Goal: Information Seeking & Learning: Learn about a topic

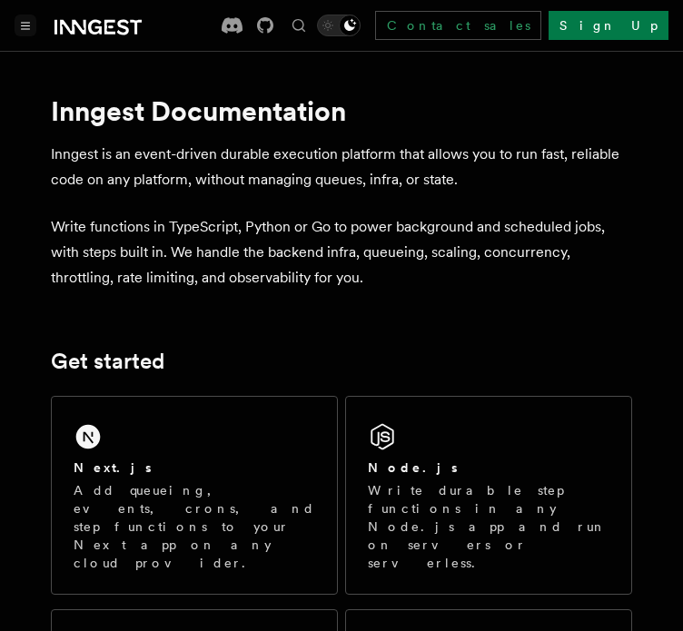
click at [26, 25] on icon "Toggle navigation" at bounding box center [26, 26] width 8 height 6
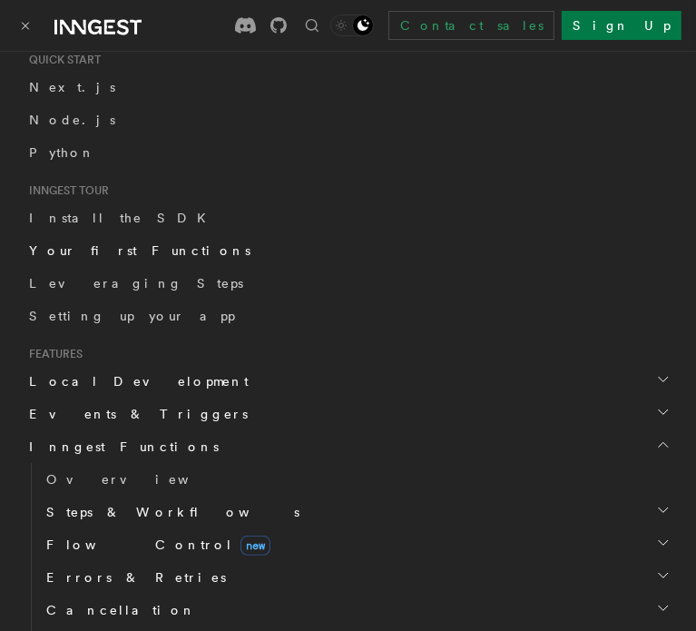
scroll to position [236, 0]
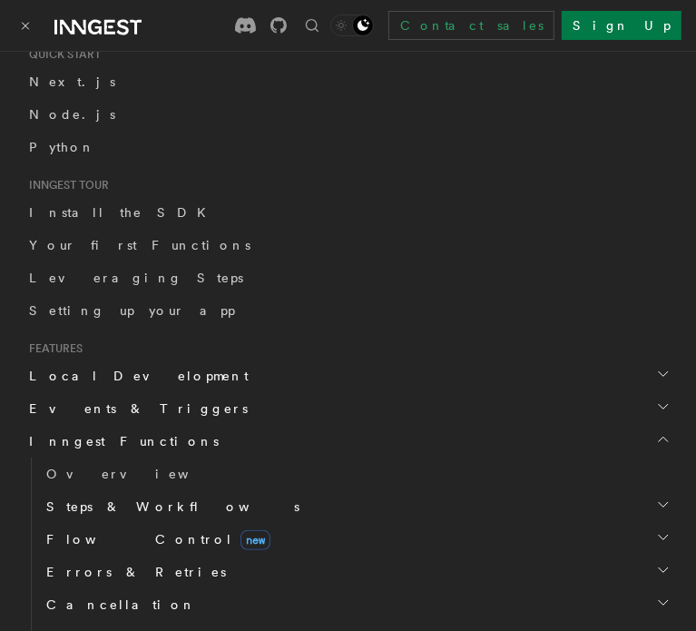
click at [93, 437] on span "Inngest Functions" at bounding box center [120, 441] width 197 height 18
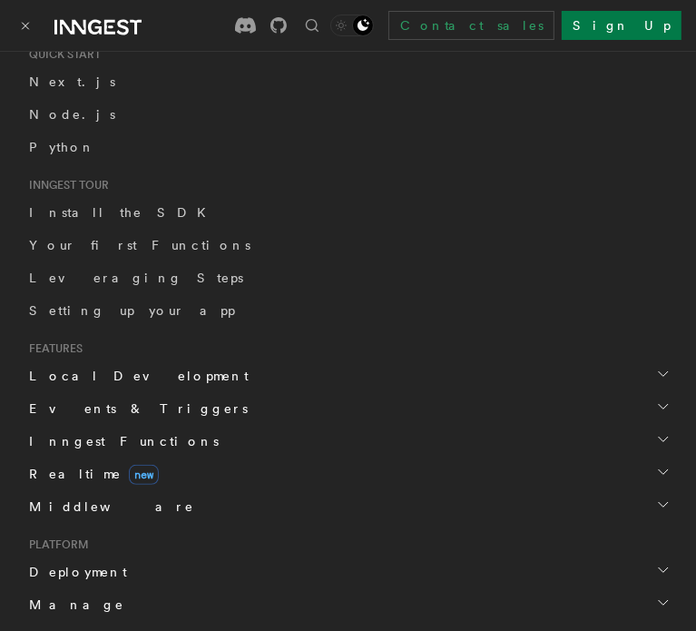
click at [93, 437] on span "Inngest Functions" at bounding box center [120, 441] width 197 height 18
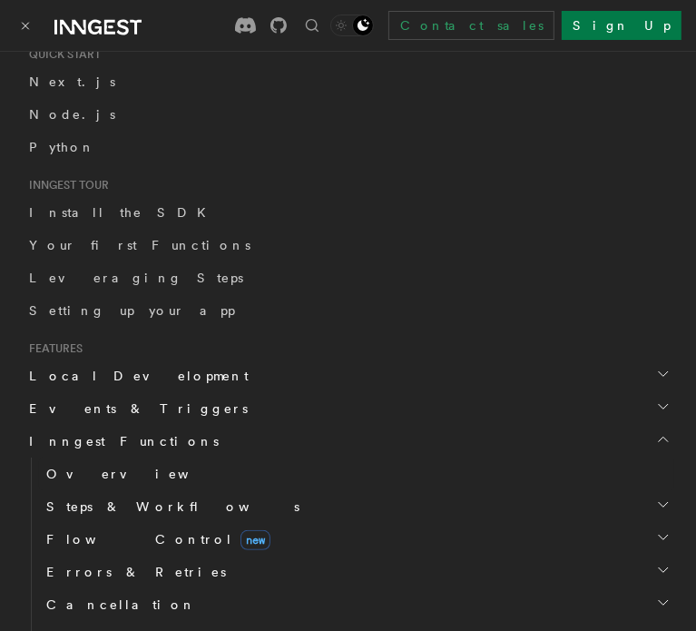
click at [82, 467] on span "Overview" at bounding box center [139, 474] width 187 height 15
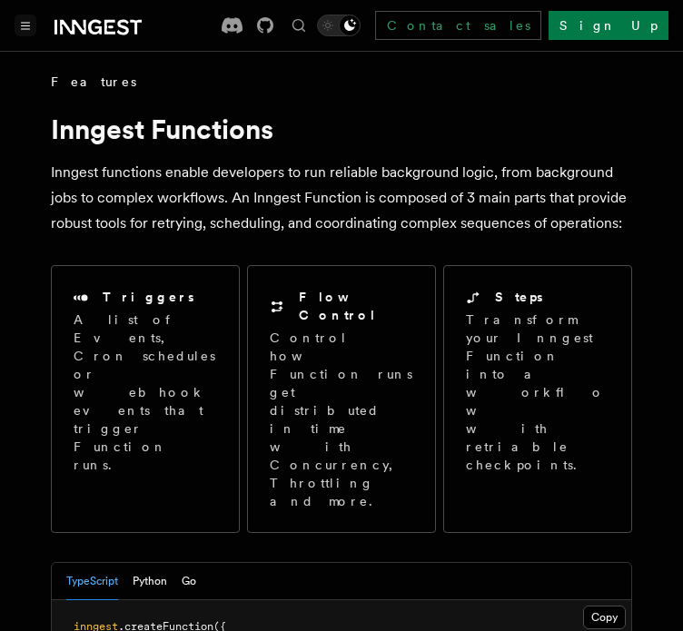
click at [27, 27] on icon "Toggle navigation" at bounding box center [25, 26] width 9 height 8
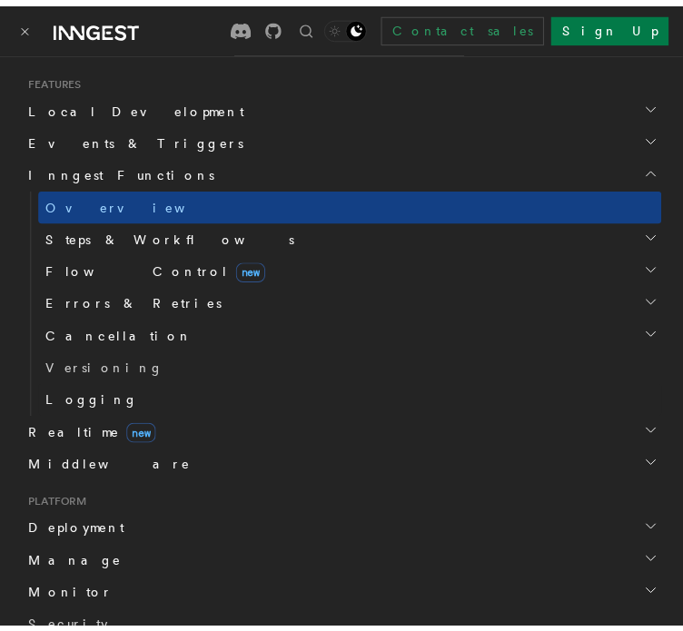
scroll to position [545, 0]
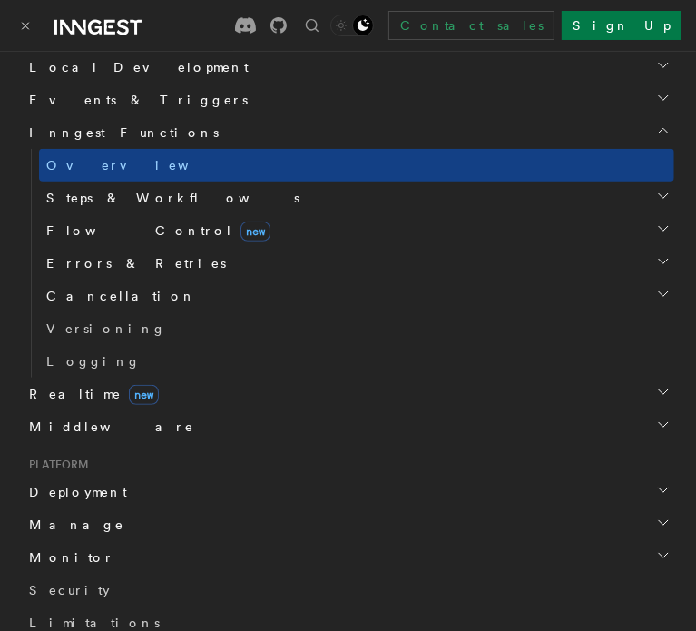
click at [656, 192] on icon "button" at bounding box center [663, 196] width 15 height 15
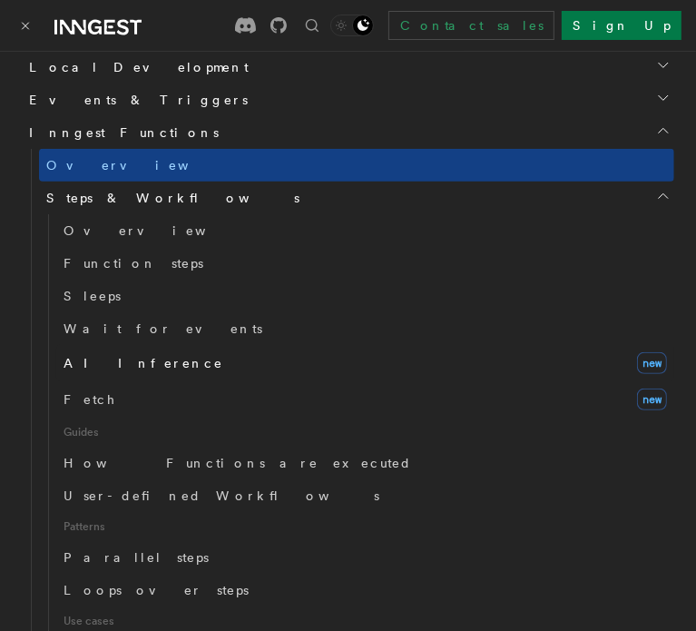
click at [113, 356] on span "AI Inference" at bounding box center [144, 363] width 160 height 15
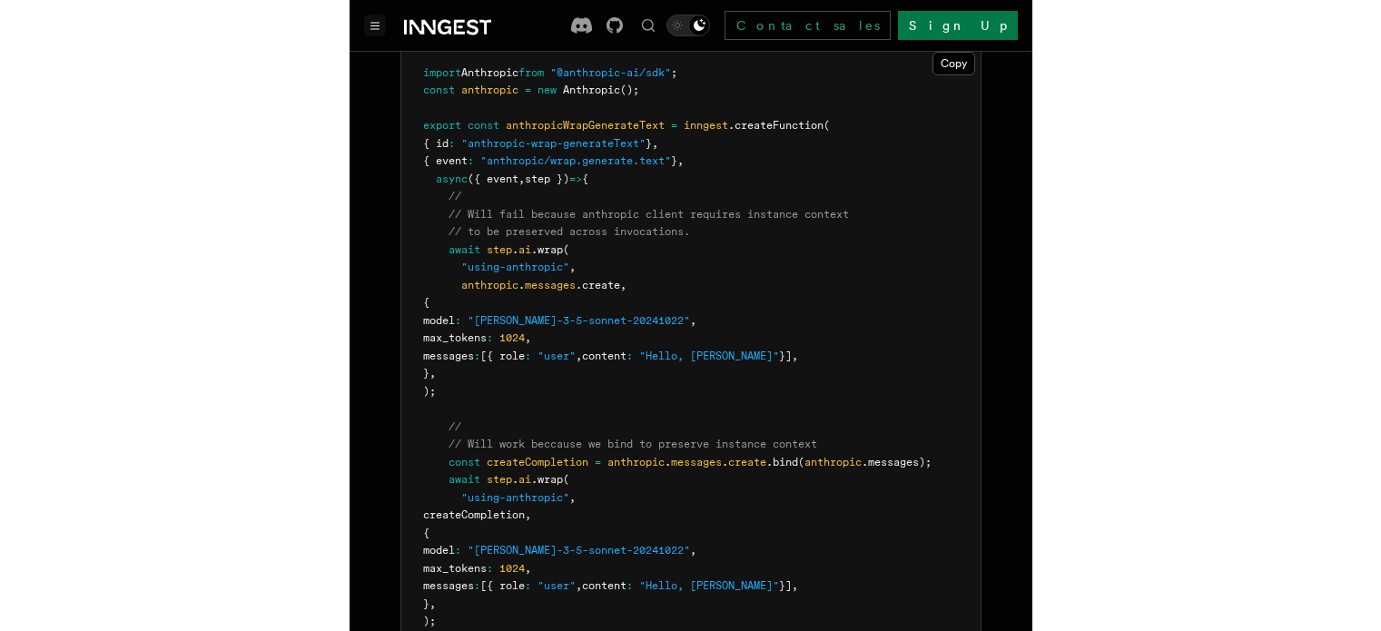
scroll to position [3076, 0]
